Goal: Task Accomplishment & Management: Complete application form

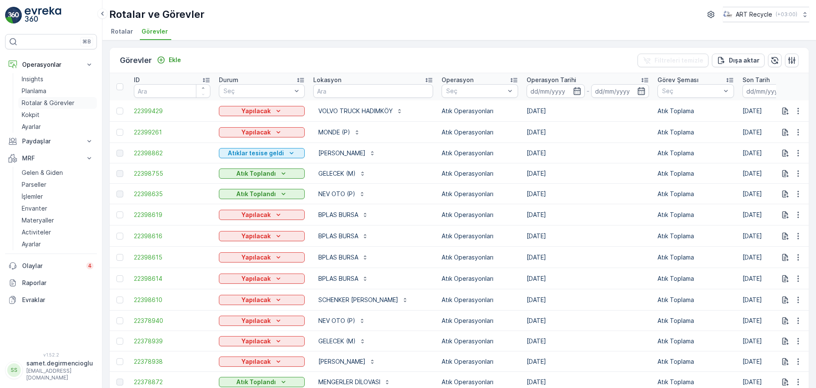
click at [44, 101] on p "Rotalar & Görevler" at bounding box center [48, 103] width 53 height 8
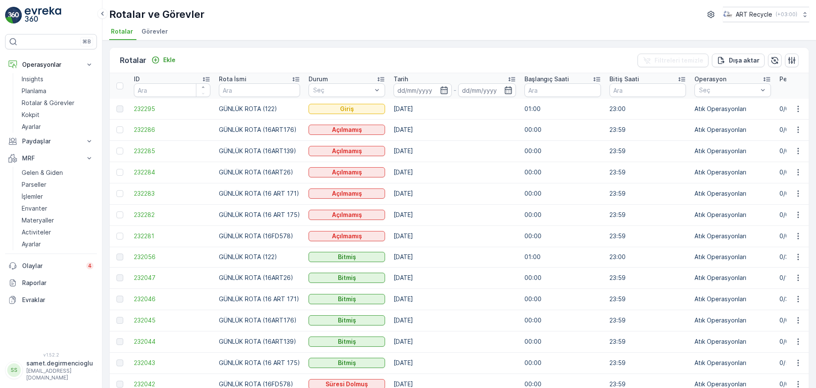
click at [153, 33] on span "Görevler" at bounding box center [155, 31] width 26 height 8
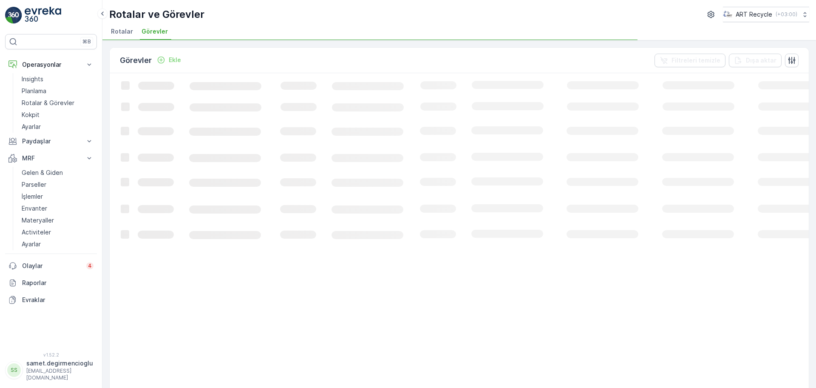
click at [131, 28] on span "Rotalar" at bounding box center [122, 31] width 22 height 8
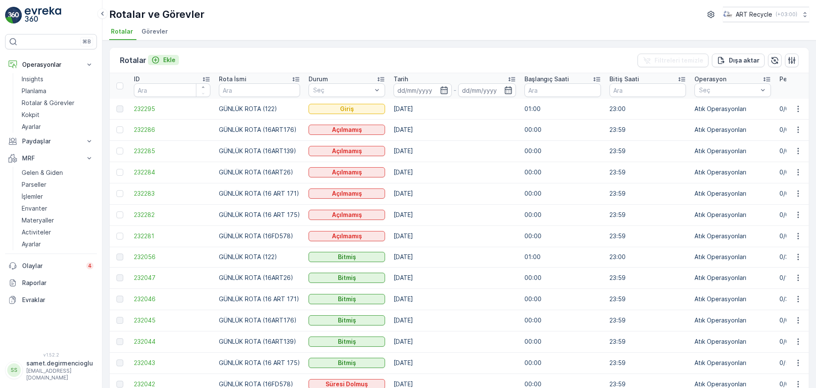
click at [167, 60] on p "Ekle" at bounding box center [169, 60] width 12 height 8
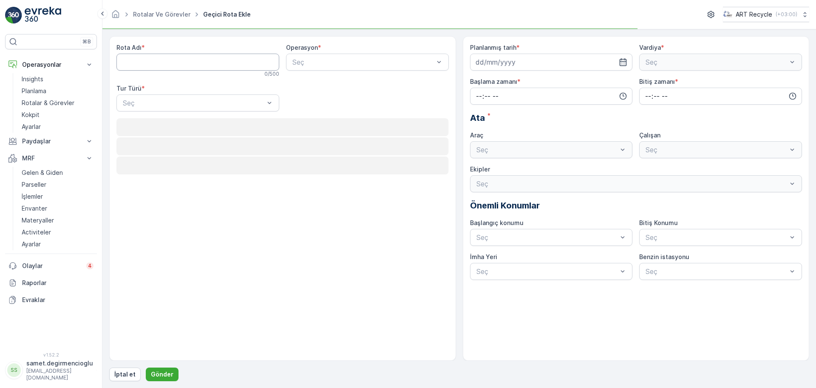
click at [165, 61] on Adı "Rota Adı" at bounding box center [197, 62] width 163 height 17
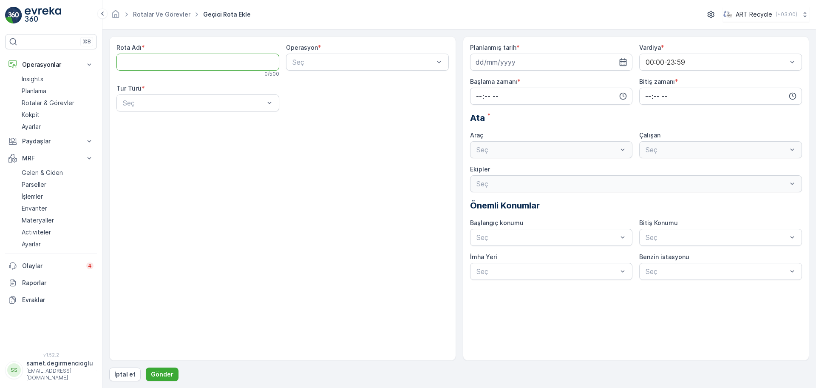
paste Adı "GÜNLÜK ROTA (16ART176"
drag, startPoint x: 196, startPoint y: 64, endPoint x: 216, endPoint y: 54, distance: 22.4
click at [216, 54] on Adı "GÜNLÜK ROTA (16ART176" at bounding box center [197, 62] width 163 height 17
type Adı "GÜNLÜK ROTA (16ART345)"
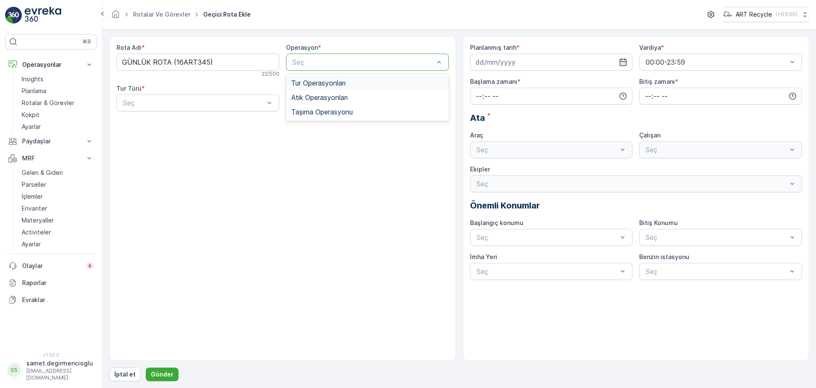
click at [314, 83] on span "Tur Operasyonları" at bounding box center [318, 83] width 54 height 8
click at [204, 109] on div "Seç" at bounding box center [197, 102] width 163 height 17
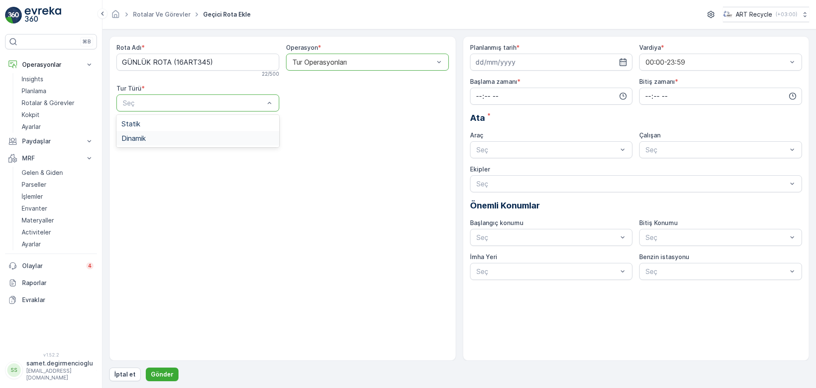
click at [168, 143] on div "Dinamik" at bounding box center [197, 138] width 163 height 14
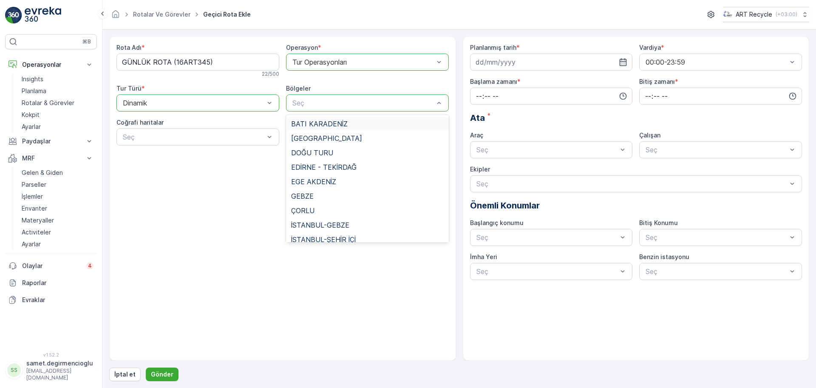
click at [319, 120] on span "BATI KARADENİZ" at bounding box center [319, 124] width 57 height 8
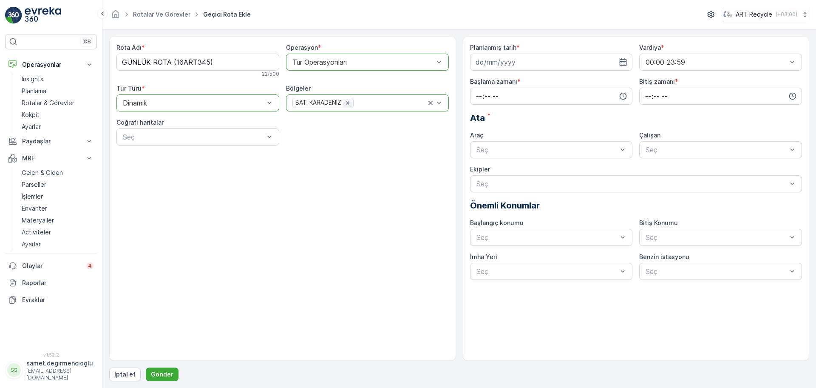
click at [346, 101] on icon "Remove BATI KARADENİZ" at bounding box center [348, 103] width 6 height 6
click at [221, 143] on div "Seç" at bounding box center [197, 136] width 163 height 17
click at [538, 57] on input at bounding box center [551, 62] width 163 height 17
click at [516, 153] on div "15" at bounding box center [515, 150] width 14 height 14
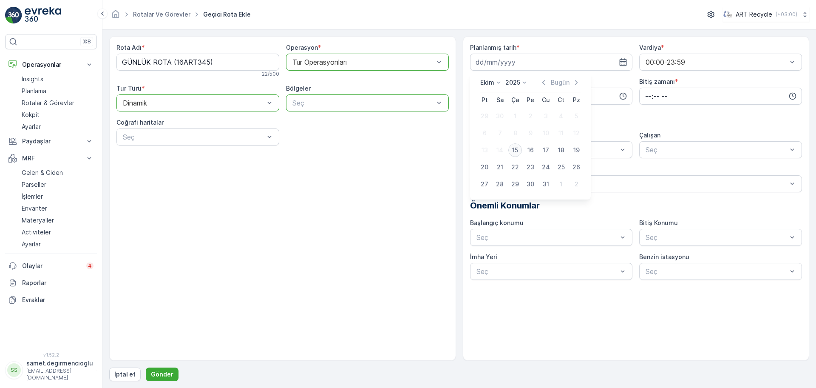
type input "15.10.2025"
click at [520, 145] on p "Seç" at bounding box center [547, 149] width 142 height 10
click at [720, 156] on div "Seç" at bounding box center [720, 149] width 163 height 17
click at [716, 147] on div at bounding box center [716, 150] width 143 height 8
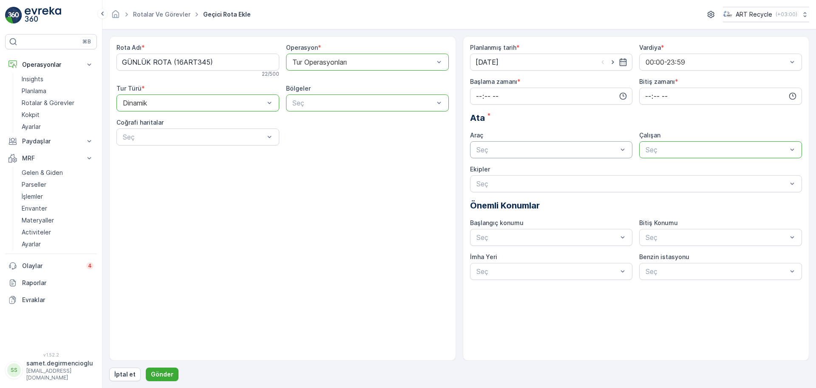
click at [606, 193] on div "Planlanmış tarih * 15.10.2025 Vardiya * 00:00-23:59 Başlama zamanı * Bitiş zama…" at bounding box center [636, 161] width 332 height 236
click at [605, 191] on div "Seç" at bounding box center [636, 183] width 332 height 17
click at [605, 189] on div "Seç" at bounding box center [636, 183] width 332 height 17
click at [529, 144] on div "Seç" at bounding box center [551, 149] width 163 height 17
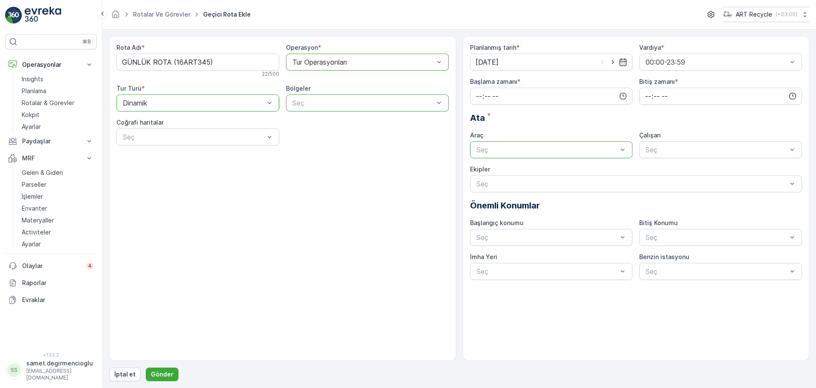
click at [529, 144] on div "Seç" at bounding box center [551, 149] width 163 height 17
click at [689, 150] on div at bounding box center [716, 150] width 143 height 8
click at [585, 149] on div at bounding box center [547, 150] width 143 height 8
click at [55, 143] on p "Paydaşlar" at bounding box center [51, 141] width 58 height 8
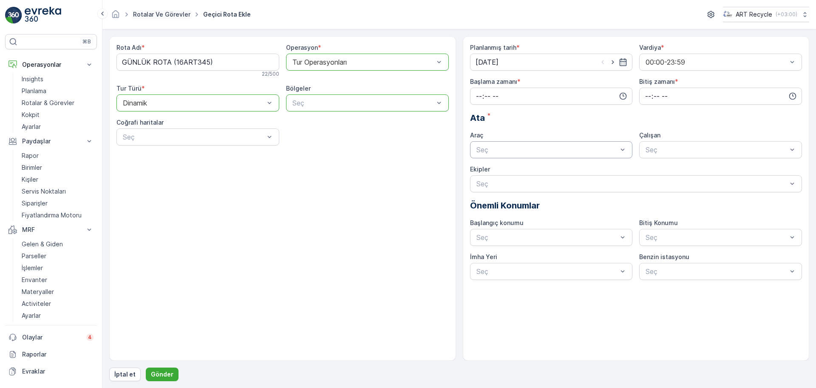
click at [158, 11] on link "Rotalar ve Görevler" at bounding box center [161, 14] width 57 height 7
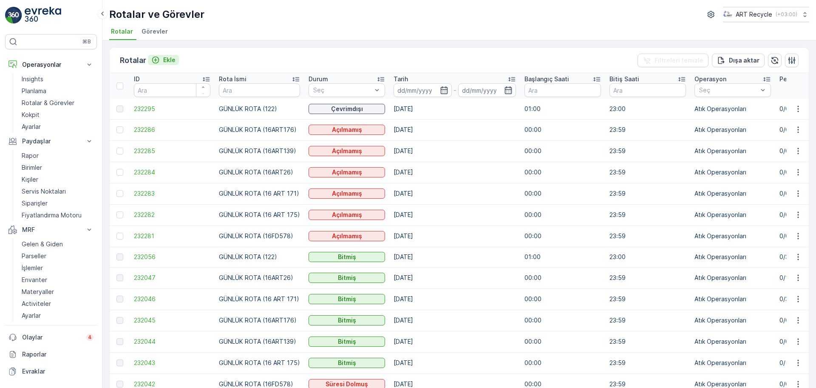
click at [172, 59] on p "Ekle" at bounding box center [169, 60] width 12 height 8
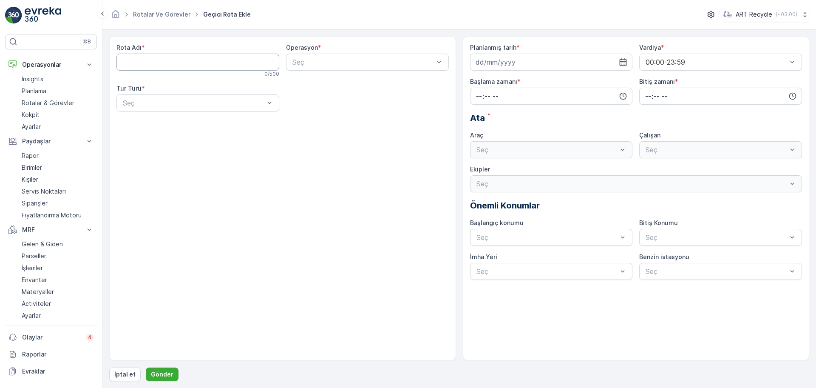
click at [172, 59] on Adı "Rota Adı" at bounding box center [197, 62] width 163 height 17
type Adı "GÜNLÜK ROTA (16ART345)"
click at [342, 55] on div "Seç" at bounding box center [367, 62] width 163 height 17
drag, startPoint x: 327, startPoint y: 82, endPoint x: 329, endPoint y: 68, distance: 14.6
click at [329, 82] on span "Tur Operasyonları" at bounding box center [318, 83] width 54 height 8
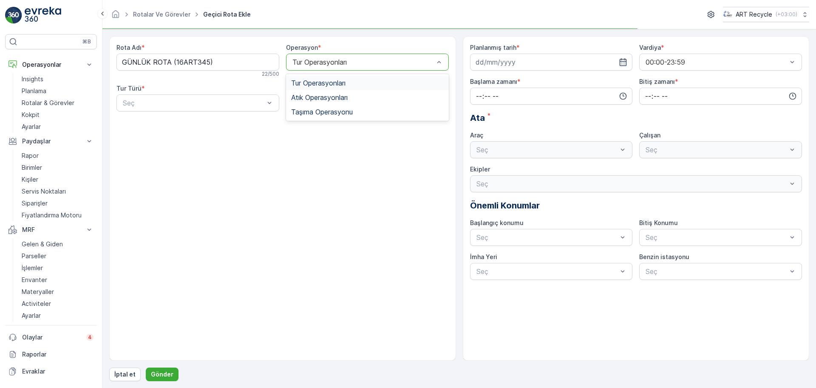
click at [330, 59] on div at bounding box center [363, 62] width 143 height 8
click at [334, 59] on div at bounding box center [363, 62] width 143 height 8
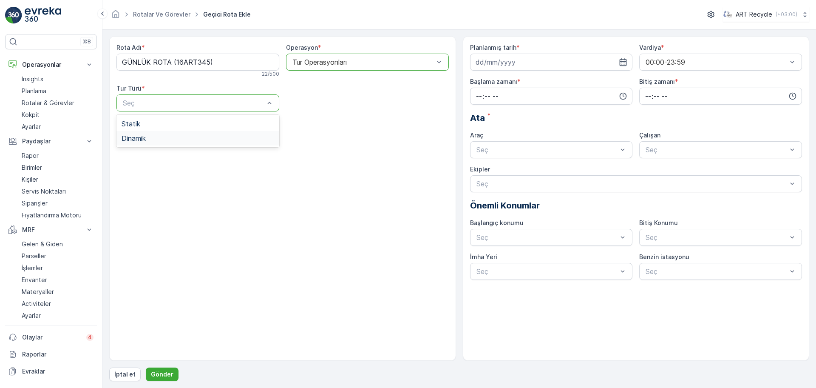
click at [176, 136] on div "Dinamik" at bounding box center [198, 138] width 153 height 8
click at [203, 140] on div at bounding box center [193, 137] width 143 height 8
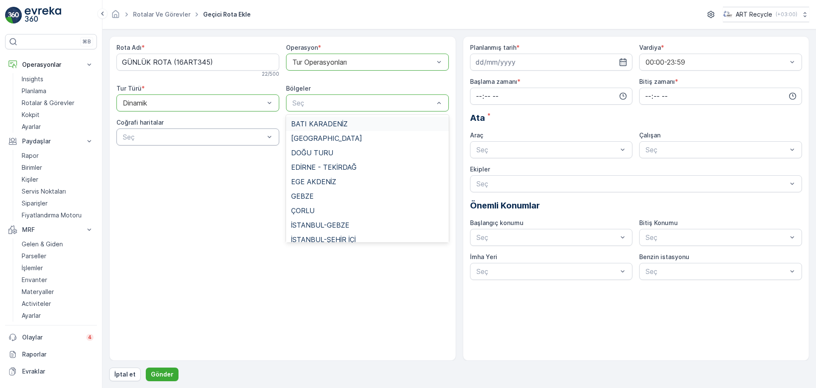
click at [388, 100] on div at bounding box center [363, 103] width 143 height 8
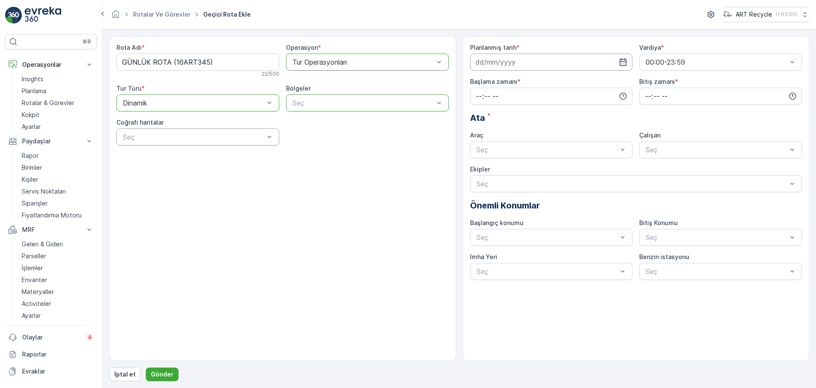
click at [512, 62] on input at bounding box center [551, 62] width 163 height 17
click at [514, 152] on div "15" at bounding box center [515, 150] width 14 height 14
type input "15.10.2025"
click at [528, 93] on input "time" at bounding box center [551, 96] width 163 height 17
click at [477, 111] on span "00" at bounding box center [479, 112] width 8 height 8
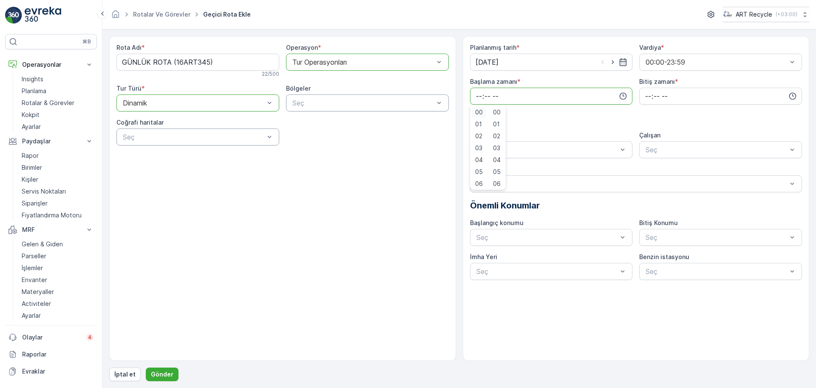
type input "00:00"
click at [408, 150] on div "Rota Adı * GÜNLÜK ROTA (16ART345) 22 / 500 Operasyon * option Tur Operasyonları…" at bounding box center [282, 97] width 332 height 109
click at [684, 97] on input "time" at bounding box center [720, 96] width 163 height 17
drag, startPoint x: 679, startPoint y: 113, endPoint x: 680, endPoint y: 121, distance: 7.2
click at [680, 121] on div "Ata *" at bounding box center [636, 117] width 332 height 13
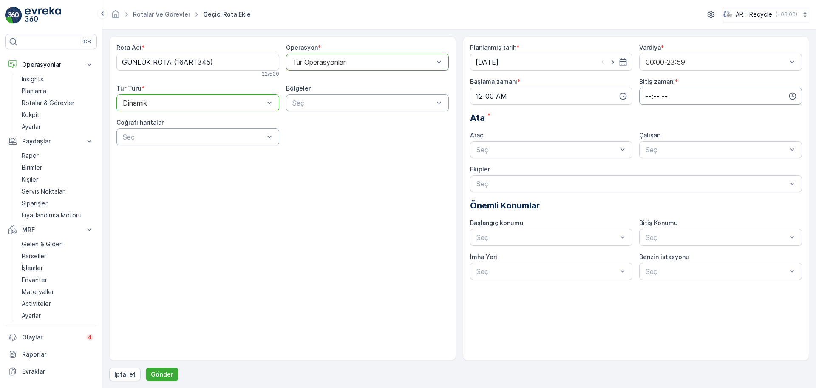
click at [682, 93] on input "time" at bounding box center [720, 96] width 163 height 17
click at [649, 182] on span "23" at bounding box center [647, 182] width 7 height 8
click at [668, 179] on span "51" at bounding box center [665, 180] width 7 height 8
type input "23:51"
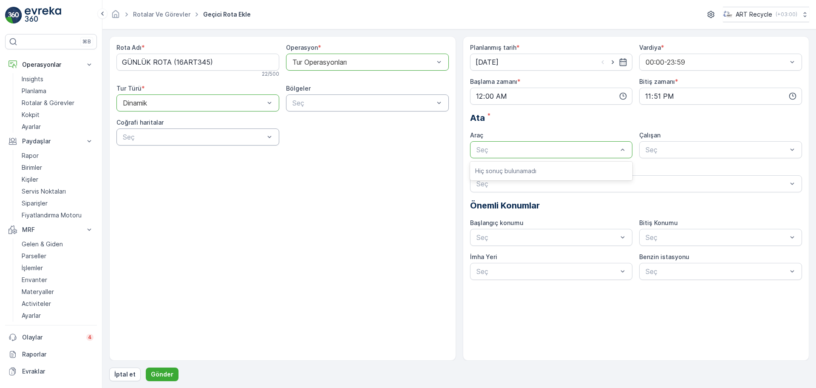
click at [536, 150] on div at bounding box center [547, 150] width 143 height 8
click at [529, 130] on div "Planlanmış tarih * 15.10.2025 Vardiya * 00:00-23:59 Başlama zamanı * 00:00 Biti…" at bounding box center [636, 161] width 332 height 236
click at [515, 150] on div at bounding box center [547, 150] width 143 height 8
click at [690, 147] on div at bounding box center [716, 150] width 143 height 8
click at [574, 151] on div at bounding box center [547, 150] width 143 height 8
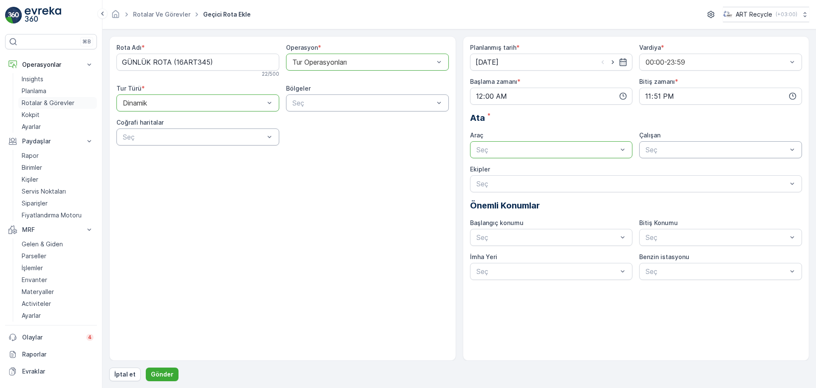
click at [40, 102] on p "Rotalar & Görevler" at bounding box center [48, 103] width 53 height 8
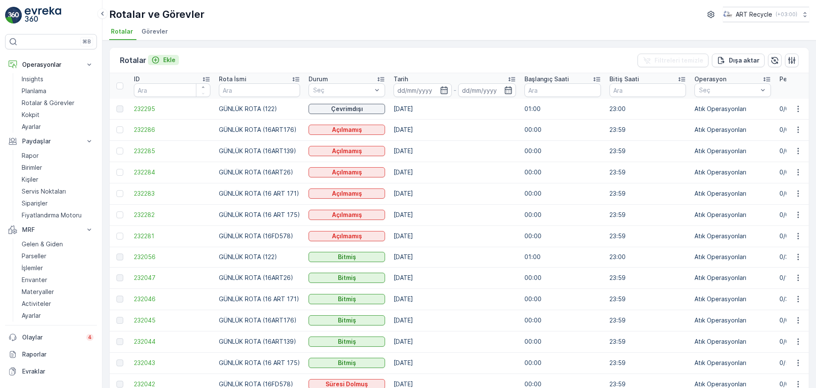
click at [164, 58] on p "Ekle" at bounding box center [169, 60] width 12 height 8
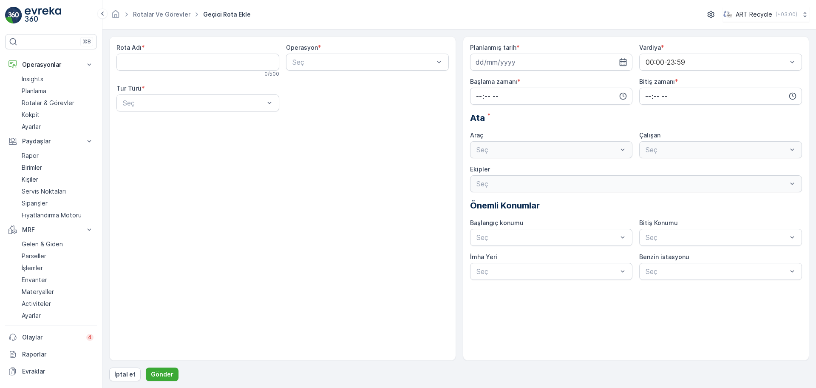
click at [513, 145] on div "Seç" at bounding box center [551, 149] width 163 height 17
click at [514, 148] on div "Seç" at bounding box center [551, 149] width 163 height 17
click at [170, 56] on Adı "Rota Adı" at bounding box center [197, 62] width 163 height 17
drag, startPoint x: 265, startPoint y: 66, endPoint x: 62, endPoint y: 50, distance: 203.3
click at [62, 50] on div "⌘B Operasyonlar Insights Planlama Rotalar & Görevler Kokpit Ayarlar Paydaşlar R…" at bounding box center [408, 194] width 816 height 388
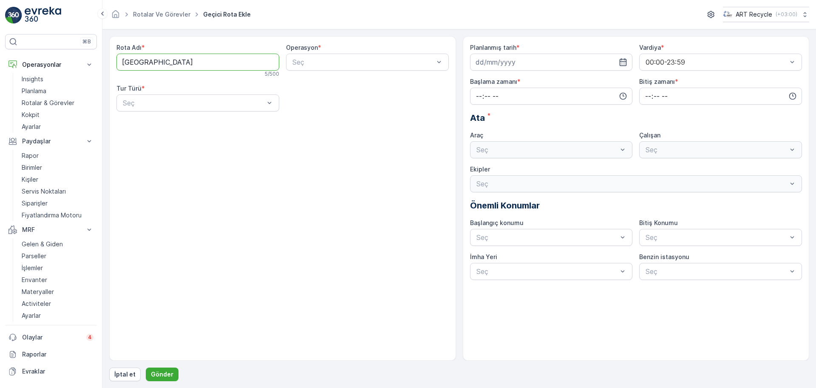
paste Adı "GÜNLÜK ROTA (16ART176"
type Adı "GÜNLÜK ROTA (16ART345)"
click at [306, 84] on span "Tur Operasyonları" at bounding box center [318, 83] width 54 height 8
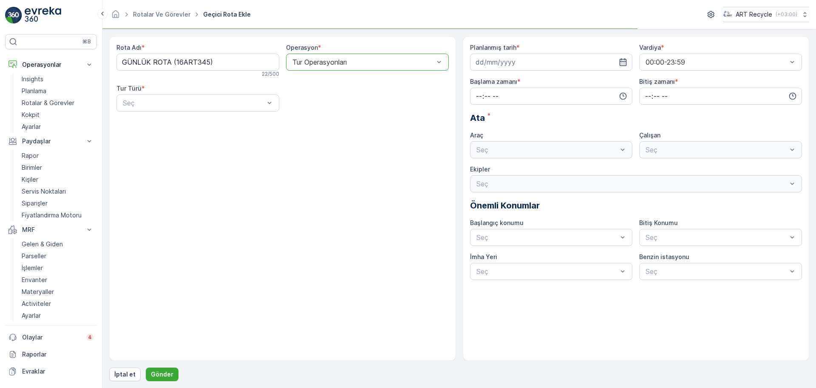
click at [318, 54] on div "Tur Operasyonları" at bounding box center [367, 62] width 163 height 17
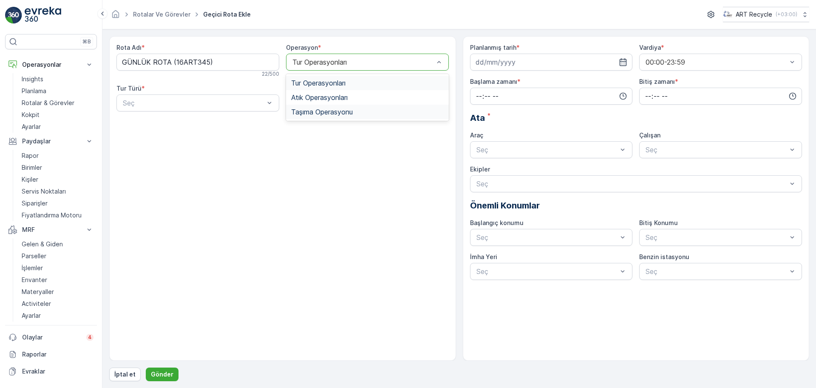
click at [340, 172] on div "Rota Adı * GÜNLÜK ROTA (16ART345) 22 / 500 Operasyon * option Tur Operasyonları…" at bounding box center [282, 198] width 347 height 324
click at [545, 227] on div "16ART345" at bounding box center [551, 228] width 153 height 8
click at [366, 203] on div "Rota Adı * GÜNLÜK ROTA (16ART345) 22 / 500 Operasyon * option Tur Operasyonları…" at bounding box center [282, 198] width 347 height 324
click at [226, 162] on div "Rota Adı * GÜNLÜK ROTA (16ART345) 22 / 500 Operasyon * option Tur Operasyonları…" at bounding box center [282, 198] width 347 height 324
click at [167, 96] on div "Seç" at bounding box center [197, 102] width 163 height 17
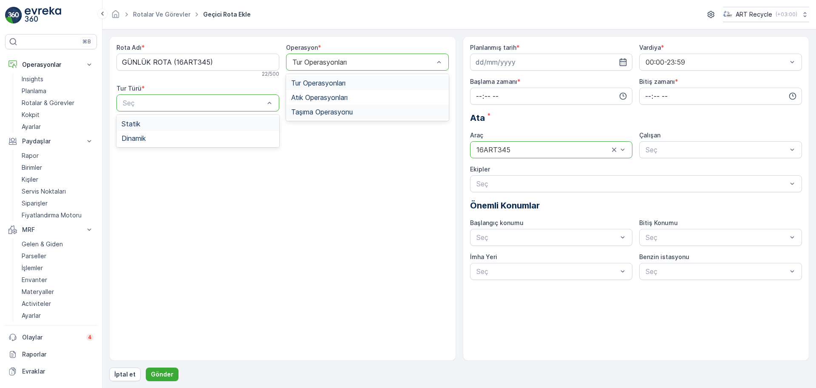
click at [153, 123] on div "Statik" at bounding box center [198, 124] width 153 height 8
click at [274, 205] on div "Rota Adı * GÜNLÜK ROTA (16ART345) 22 / 500 Operasyon * option Tur Operasyonları…" at bounding box center [282, 198] width 347 height 324
click at [326, 82] on span "Tur Operasyonları" at bounding box center [318, 83] width 54 height 8
click at [318, 125] on div "Rota Adı * GÜNLÜK ROTA (16ART345) 22 / 500 Operasyon * option Tur Operasyonları…" at bounding box center [282, 198] width 347 height 324
click at [316, 111] on div "Rota Adı * GÜNLÜK ROTA (16ART345) 22 / 500 Operasyon * option Tur Operasyonları…" at bounding box center [282, 80] width 332 height 75
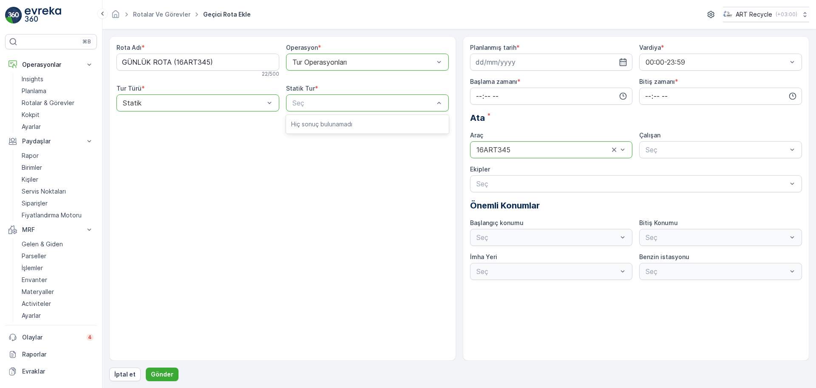
click at [303, 149] on div "Rota Adı * GÜNLÜK ROTA (16ART345) 22 / 500 Operasyon * option Tur Operasyonları…" at bounding box center [282, 198] width 347 height 324
click at [238, 101] on div at bounding box center [193, 103] width 143 height 8
click at [201, 134] on div "Dinamik" at bounding box center [198, 138] width 153 height 8
click at [200, 101] on div at bounding box center [193, 103] width 143 height 8
drag, startPoint x: 178, startPoint y: 135, endPoint x: 190, endPoint y: 127, distance: 14.3
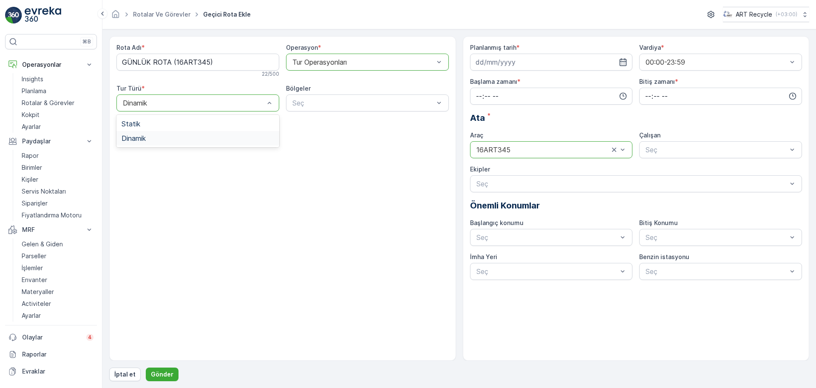
click at [179, 135] on div "Dinamik" at bounding box center [198, 138] width 153 height 8
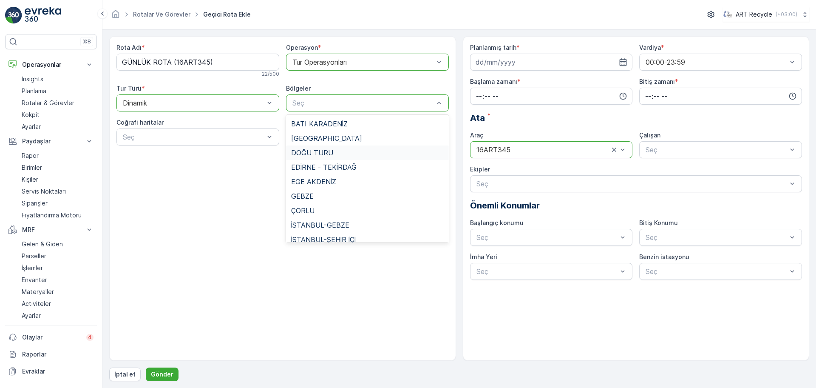
click at [240, 204] on div "Rota Adı * GÜNLÜK ROTA (16ART345) 22 / 500 Operasyon * option Tur Operasyonları…" at bounding box center [282, 198] width 347 height 324
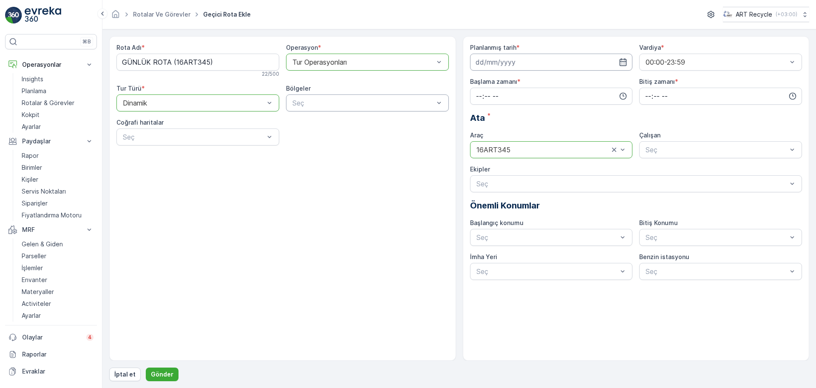
click at [519, 55] on input at bounding box center [551, 62] width 163 height 17
click at [514, 148] on div "15" at bounding box center [515, 150] width 14 height 14
click at [505, 87] on div "Başlama zamanı *" at bounding box center [551, 90] width 163 height 27
click at [504, 151] on div at bounding box center [547, 150] width 143 height 8
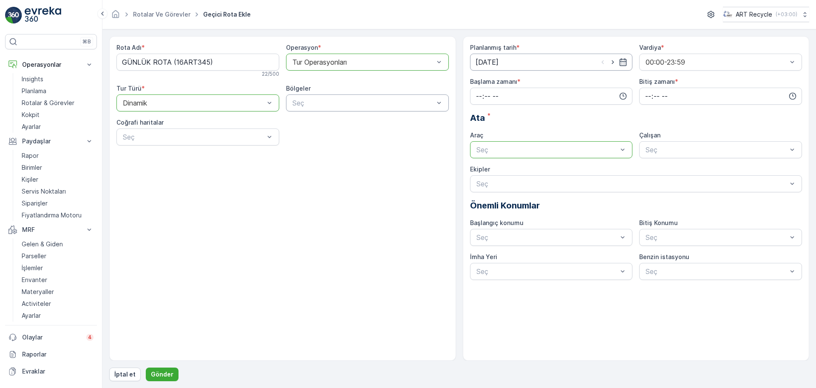
click at [493, 57] on input "15.10.2025" at bounding box center [551, 62] width 163 height 17
click at [533, 151] on div "16" at bounding box center [531, 150] width 14 height 14
click at [533, 150] on div at bounding box center [547, 150] width 143 height 8
click at [557, 58] on input "16.10.2025" at bounding box center [551, 62] width 163 height 17
click at [515, 150] on div "15" at bounding box center [515, 150] width 14 height 14
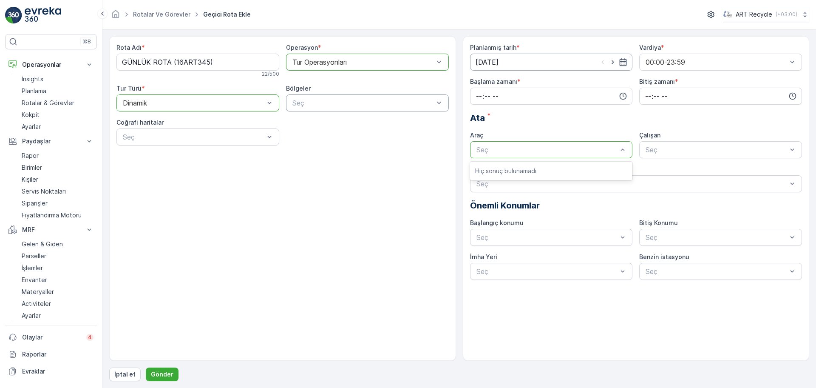
click at [515, 61] on input "15.10.2025" at bounding box center [551, 62] width 163 height 17
click at [531, 144] on div "16" at bounding box center [531, 150] width 14 height 14
type input "16.10.2025"
click at [530, 144] on div "Seç" at bounding box center [551, 149] width 163 height 17
click at [509, 240] on div "16ART345" at bounding box center [551, 243] width 153 height 8
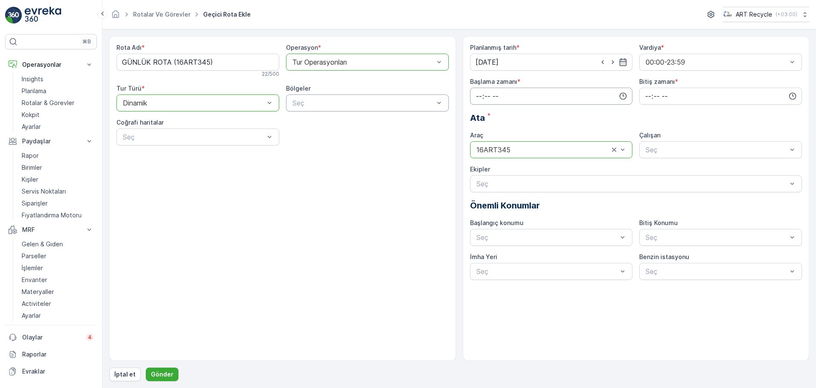
click at [511, 98] on input "time" at bounding box center [551, 96] width 163 height 17
click at [480, 116] on span "00" at bounding box center [479, 112] width 8 height 8
type input "00:00"
click at [672, 95] on input "time" at bounding box center [720, 96] width 163 height 17
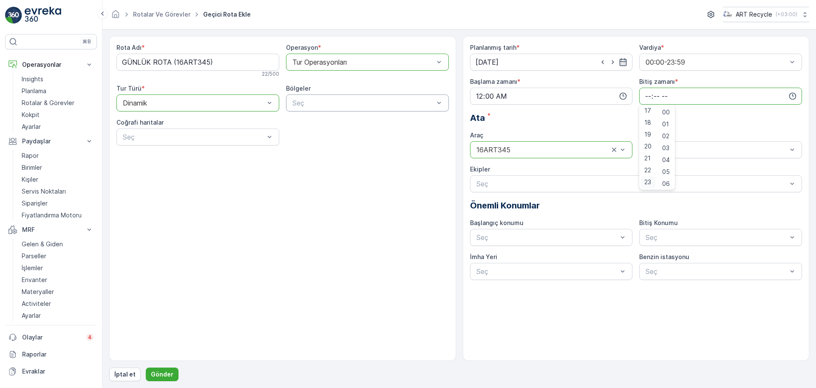
click at [646, 179] on span "23" at bounding box center [647, 182] width 7 height 8
type input "23:00"
click at [603, 113] on div "Ata *" at bounding box center [636, 117] width 332 height 13
click at [663, 168] on span "ArtKaptan9 - 16ART345" at bounding box center [683, 171] width 79 height 8
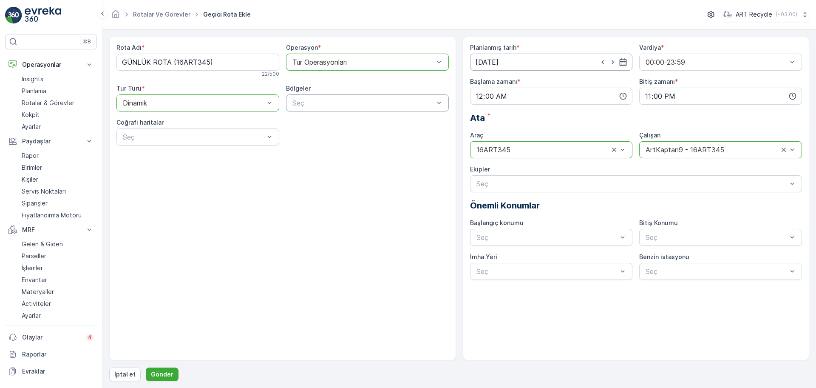
click at [514, 60] on input "16.10.2025" at bounding box center [551, 62] width 163 height 17
click at [513, 152] on div "15" at bounding box center [515, 150] width 14 height 14
type input "15.10.2025"
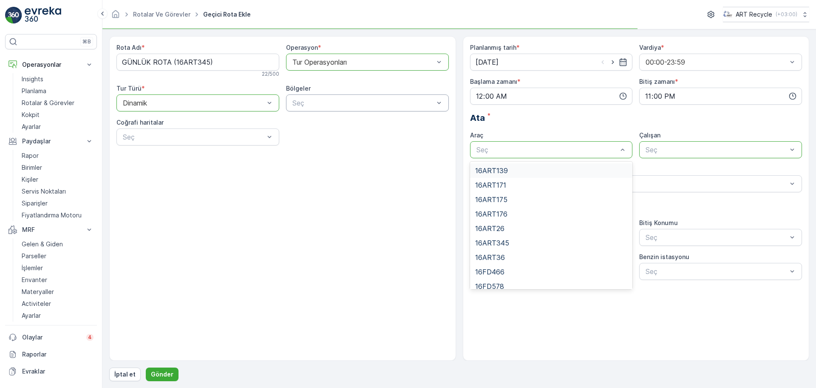
click at [513, 152] on div at bounding box center [547, 150] width 143 height 8
click at [381, 227] on div "Rota Adı * GÜNLÜK ROTA (16ART345) 22 / 500 Operasyon * option Tur Operasyonları…" at bounding box center [282, 198] width 347 height 324
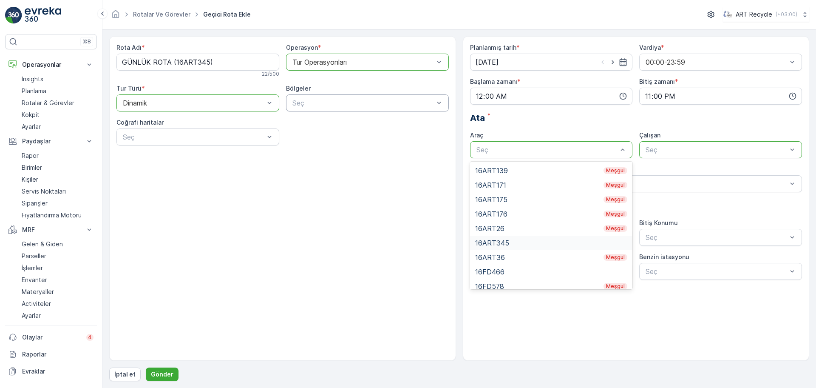
click at [508, 239] on span "16ART345" at bounding box center [492, 243] width 34 height 8
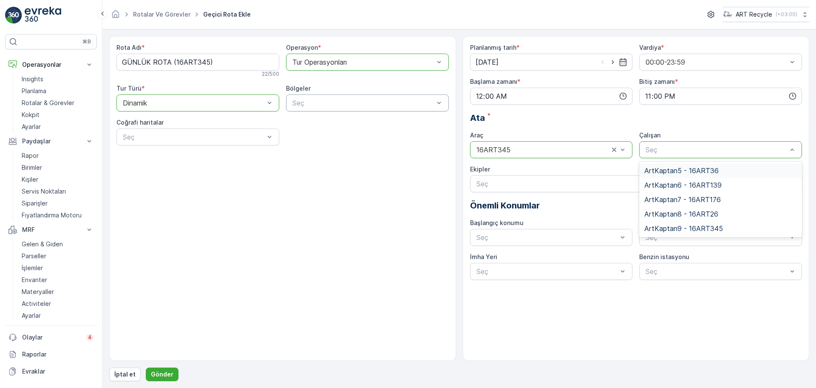
click at [688, 146] on div at bounding box center [716, 150] width 143 height 8
click at [683, 226] on span "ArtKaptan9 - 16ART345" at bounding box center [683, 228] width 79 height 8
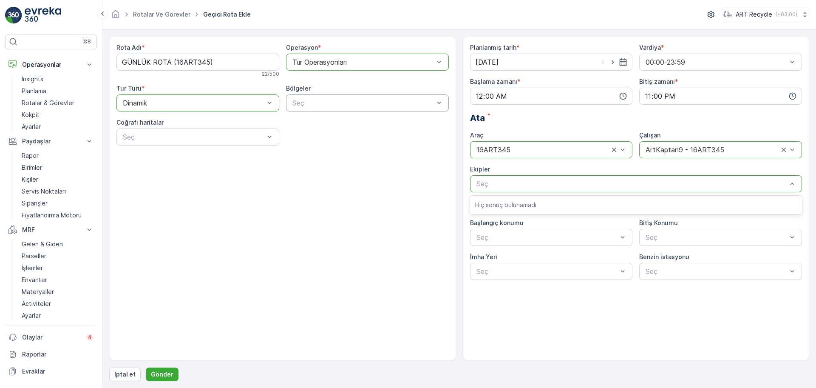
click at [561, 185] on div at bounding box center [632, 184] width 313 height 8
click at [544, 185] on div at bounding box center [632, 184] width 313 height 8
click at [406, 235] on div "Rota Adı * GÜNLÜK ROTA (16ART345) 22 / 500 Operasyon * option Tur Operasyonları…" at bounding box center [282, 198] width 347 height 324
click at [499, 233] on div at bounding box center [547, 237] width 143 height 8
click at [344, 248] on div "Rota Adı * GÜNLÜK ROTA (16ART345) 22 / 500 Operasyon * option Tur Operasyonları…" at bounding box center [282, 198] width 347 height 324
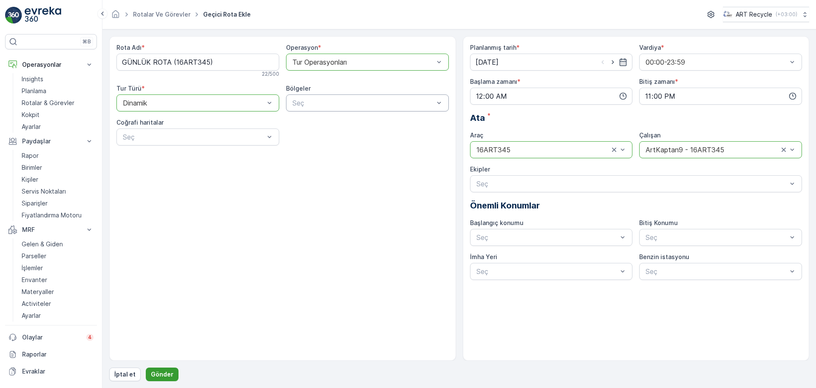
click at [169, 371] on p "Gönder" at bounding box center [162, 374] width 23 height 8
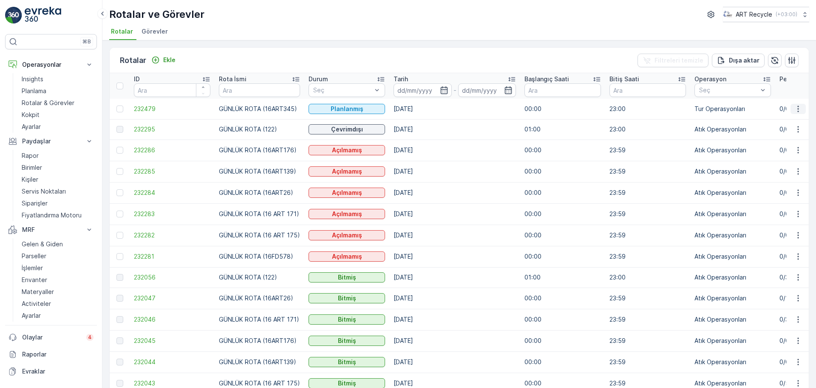
click at [798, 108] on icon "button" at bounding box center [798, 109] width 8 height 8
click at [287, 30] on ul "Rotalar Görevler" at bounding box center [455, 32] width 693 height 14
click at [51, 95] on link "Planlama" at bounding box center [57, 91] width 79 height 12
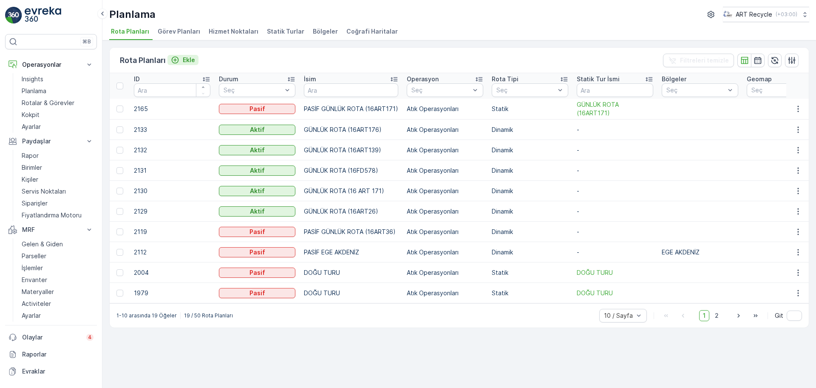
click at [191, 58] on p "Ekle" at bounding box center [189, 60] width 12 height 8
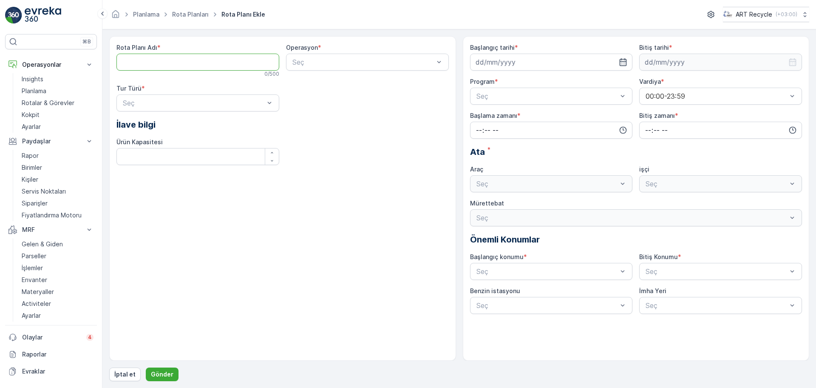
click at [191, 58] on Adı "Rota Planı Adı" at bounding box center [197, 62] width 163 height 17
click at [222, 51] on div "Rota Planı Adı *" at bounding box center [197, 47] width 163 height 8
drag, startPoint x: 219, startPoint y: 54, endPoint x: 224, endPoint y: 51, distance: 5.0
click at [220, 54] on Adı "Rota Planı Adı" at bounding box center [197, 62] width 163 height 17
type Adı "16art"
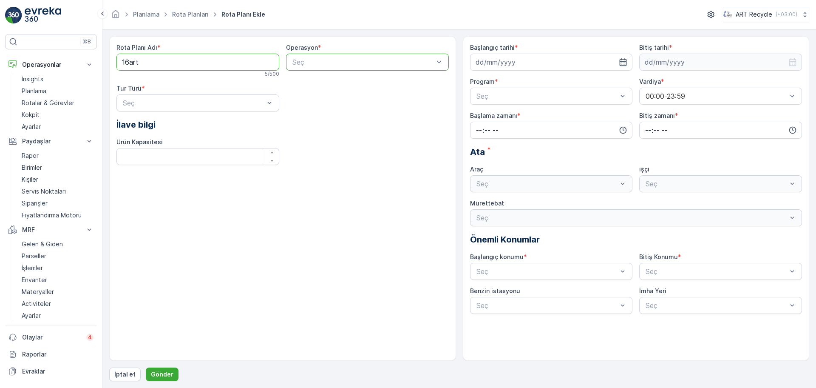
drag, startPoint x: 241, startPoint y: 67, endPoint x: 0, endPoint y: 18, distance: 245.8
click at [0, 19] on div "⌘B Operasyonlar Insights Planlama Rotalar & Görevler Kokpit Ayarlar Paydaşlar R…" at bounding box center [408, 194] width 816 height 388
type Adı "GÜNLÜK ROTA (16ART345)"
click at [368, 58] on div at bounding box center [363, 62] width 143 height 8
click at [346, 79] on span "Tur Operasyonları" at bounding box center [318, 83] width 54 height 8
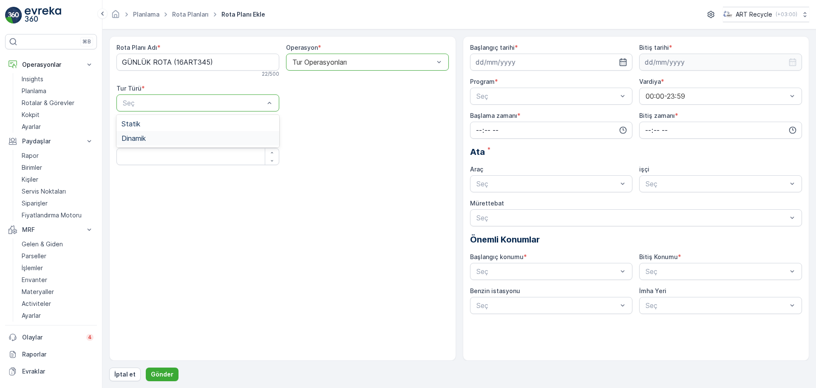
click at [217, 132] on div "Dinamik" at bounding box center [197, 138] width 163 height 14
click at [507, 71] on div "Başlangıç tarihi * Bitiş tarihi * Program * Seç Vardiya * 00:00-23:59 Başlama z…" at bounding box center [636, 178] width 332 height 270
click at [507, 67] on input at bounding box center [551, 62] width 163 height 17
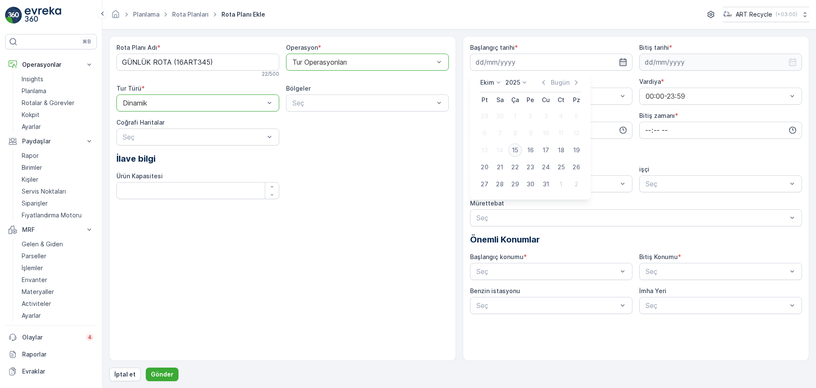
click at [513, 147] on div "15" at bounding box center [515, 150] width 14 height 14
click at [672, 65] on input at bounding box center [720, 62] width 163 height 17
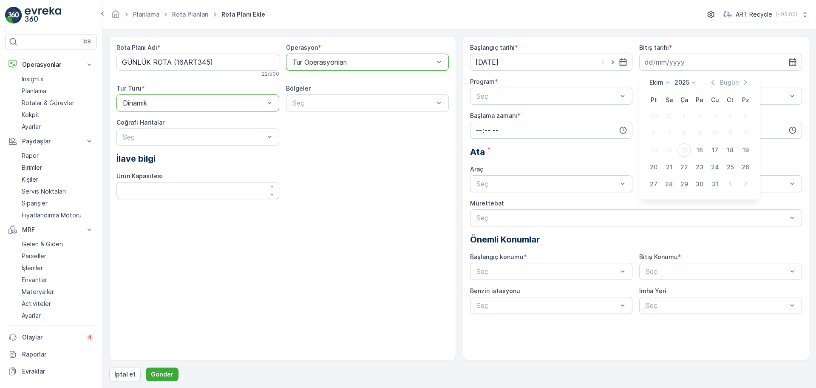
click at [691, 81] on icon at bounding box center [693, 82] width 8 height 8
click at [551, 57] on input "15.10.2025" at bounding box center [551, 62] width 163 height 17
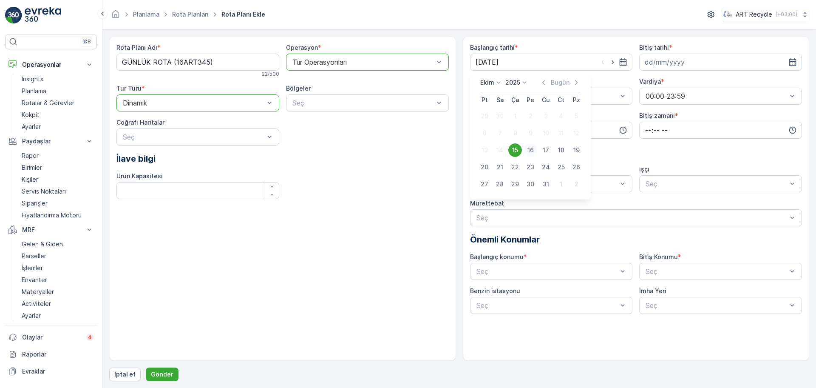
click at [532, 152] on div "16" at bounding box center [531, 150] width 14 height 14
type input "16.10.2025"
click at [668, 65] on input at bounding box center [720, 62] width 163 height 17
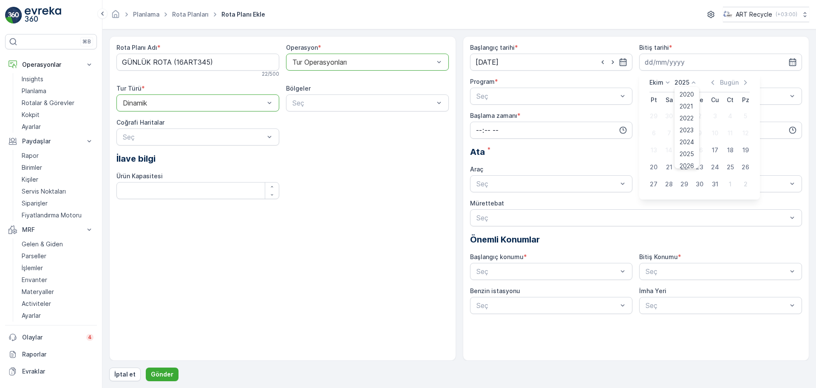
click at [688, 83] on p "2025" at bounding box center [681, 82] width 15 height 8
click at [686, 136] on span "2028" at bounding box center [687, 137] width 14 height 8
click at [685, 134] on div "4" at bounding box center [684, 133] width 14 height 14
type input "04.10.2028"
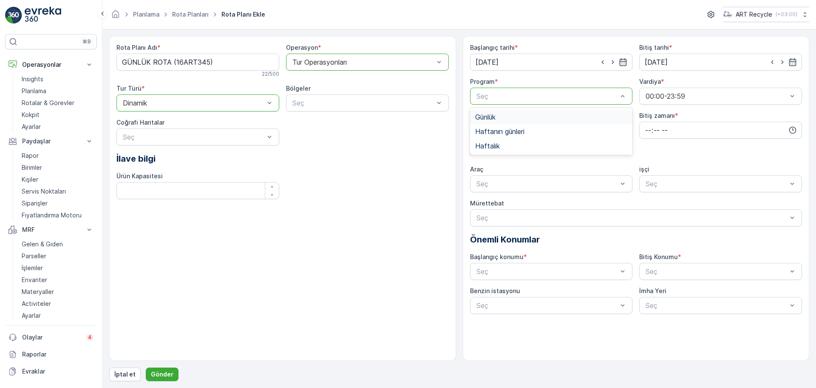
click at [516, 114] on div "Günlük" at bounding box center [551, 117] width 153 height 8
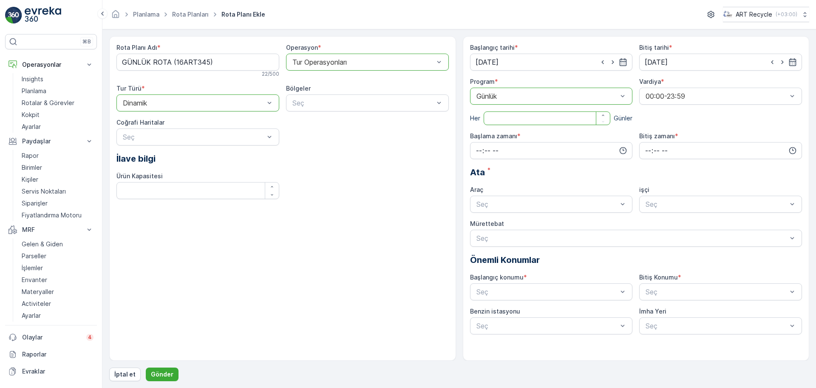
click at [545, 115] on input "number" at bounding box center [547, 118] width 127 height 14
type input "1"
click at [536, 166] on div "Ata *" at bounding box center [636, 172] width 332 height 13
click at [518, 143] on input "time" at bounding box center [551, 150] width 163 height 17
click at [480, 168] on span "00" at bounding box center [479, 166] width 8 height 8
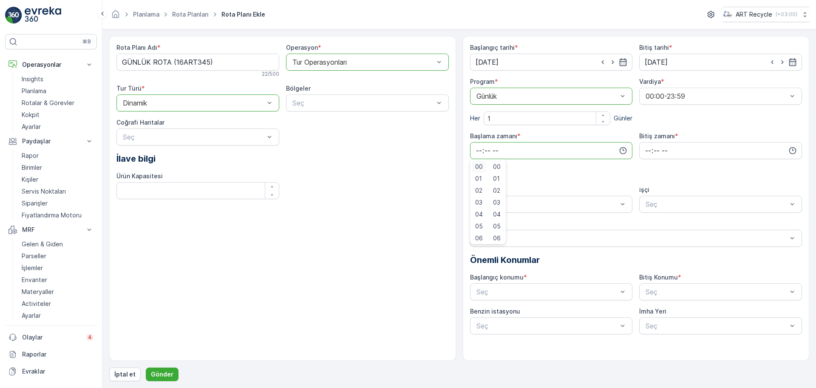
type input "00:00"
drag, startPoint x: 600, startPoint y: 169, endPoint x: 643, endPoint y: 160, distance: 43.4
click at [602, 167] on div "Ata *" at bounding box center [636, 172] width 332 height 13
click at [693, 147] on input "time" at bounding box center [720, 150] width 163 height 17
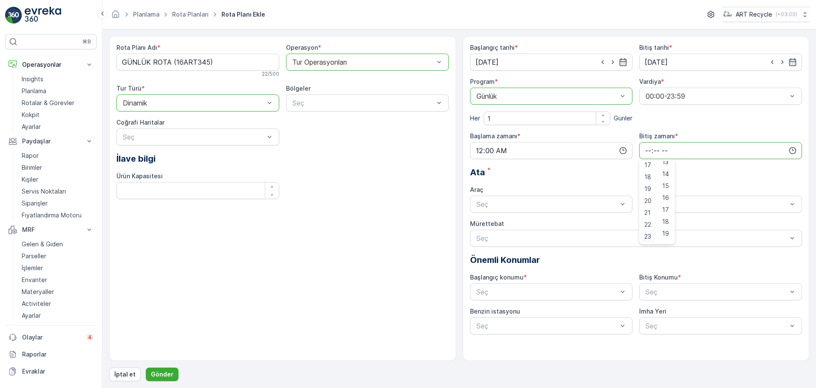
click at [651, 233] on span "23" at bounding box center [647, 236] width 7 height 8
click at [669, 223] on span "54" at bounding box center [666, 225] width 8 height 8
type input "23:54"
click at [596, 170] on div "Ata *" at bounding box center [636, 172] width 332 height 13
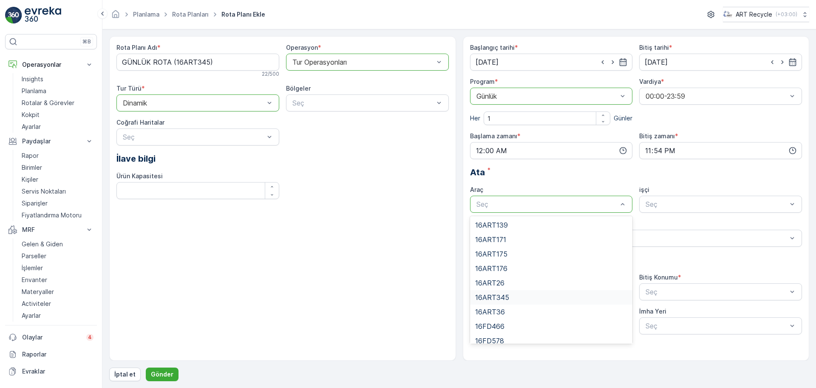
click at [499, 297] on span "16ART345" at bounding box center [492, 297] width 34 height 8
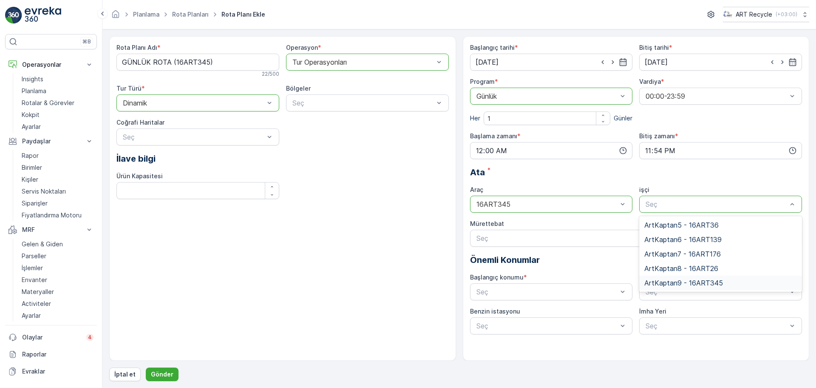
click at [682, 281] on span "ArtKaptan9 - 16ART345" at bounding box center [683, 283] width 79 height 8
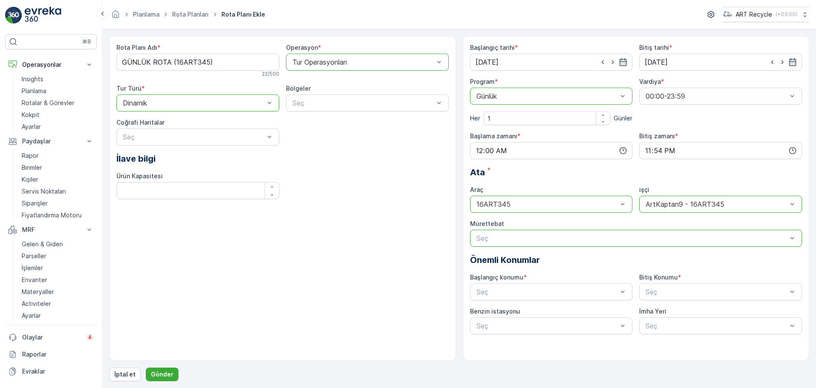
click at [533, 238] on div at bounding box center [632, 238] width 313 height 8
click at [416, 265] on div "Rota Planı Adı * GÜNLÜK ROTA (16ART345) 22 / 500 Operasyon * option Tur Operasy…" at bounding box center [282, 198] width 347 height 324
click at [157, 372] on p "Gönder" at bounding box center [162, 374] width 23 height 8
click at [484, 291] on div at bounding box center [547, 292] width 143 height 8
click at [495, 325] on span "Art Recycle - Geri Dönüşüm" at bounding box center [519, 327] width 88 height 8
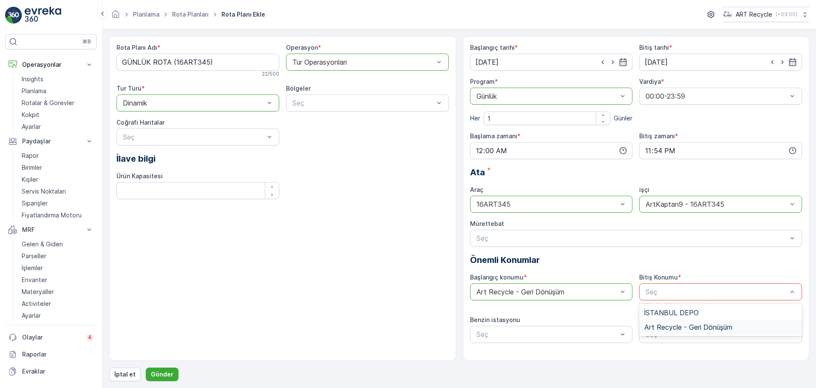
click at [663, 329] on span "Art Recycle - Geri Dönüşüm" at bounding box center [688, 327] width 88 height 8
click at [380, 271] on div "Rota Planı Adı * GÜNLÜK ROTA (16ART345) 22 / 500 Operasyon * option Tur Operasy…" at bounding box center [282, 198] width 347 height 324
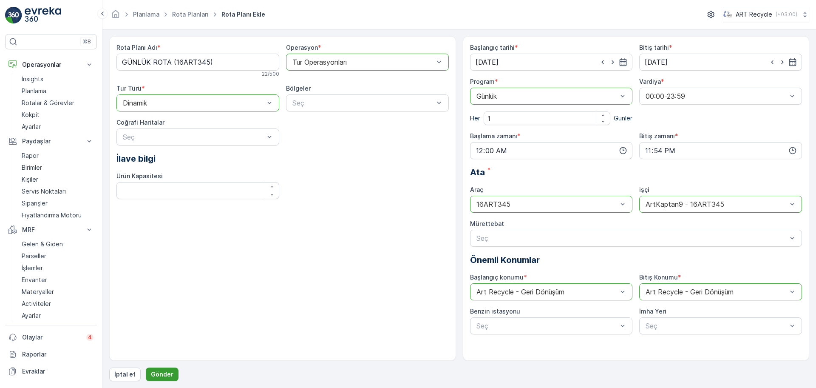
click at [174, 370] on button "Gönder" at bounding box center [162, 374] width 33 height 14
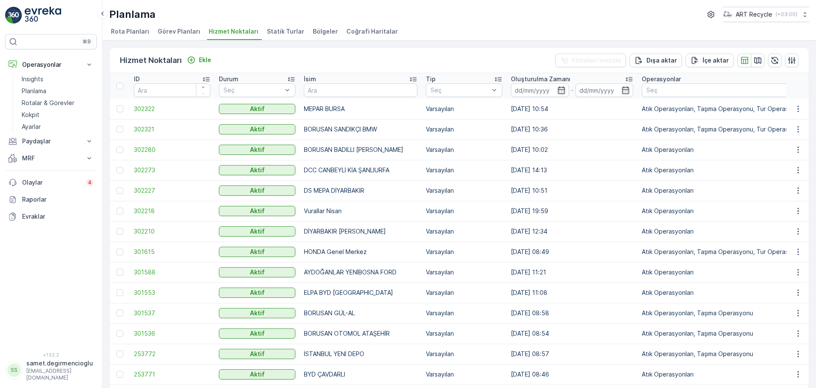
click at [129, 27] on span "Rota Planları" at bounding box center [130, 31] width 38 height 8
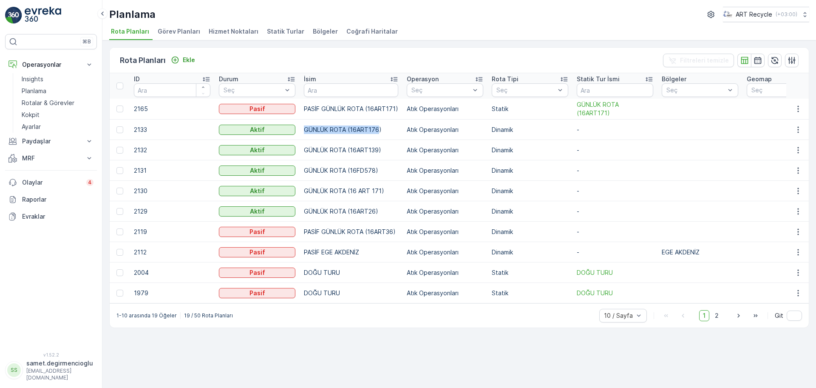
drag, startPoint x: 379, startPoint y: 127, endPoint x: 307, endPoint y: 128, distance: 71.4
click at [305, 130] on p "GÜNLÜK ROTA (16ART176)" at bounding box center [351, 129] width 94 height 8
copy p "GÜNLÜK ROTA (16ART176"
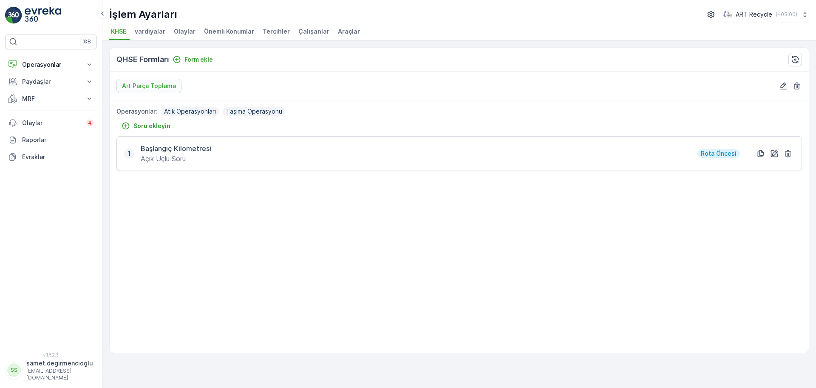
click at [338, 31] on span "Araçlar" at bounding box center [349, 31] width 22 height 8
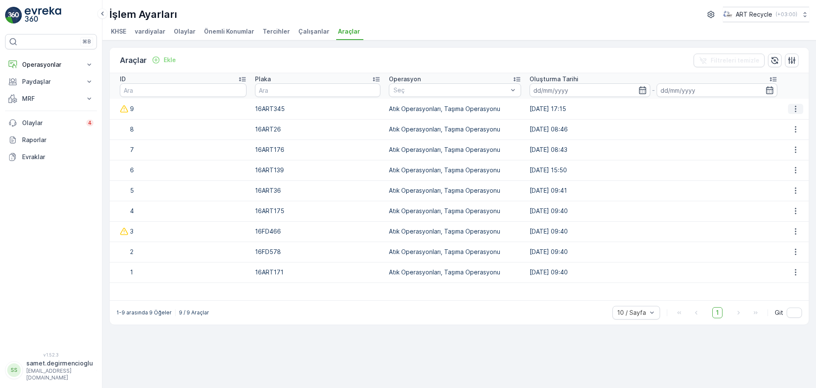
click at [792, 109] on icon "button" at bounding box center [795, 109] width 8 height 8
